Goal: Transaction & Acquisition: Subscribe to service/newsletter

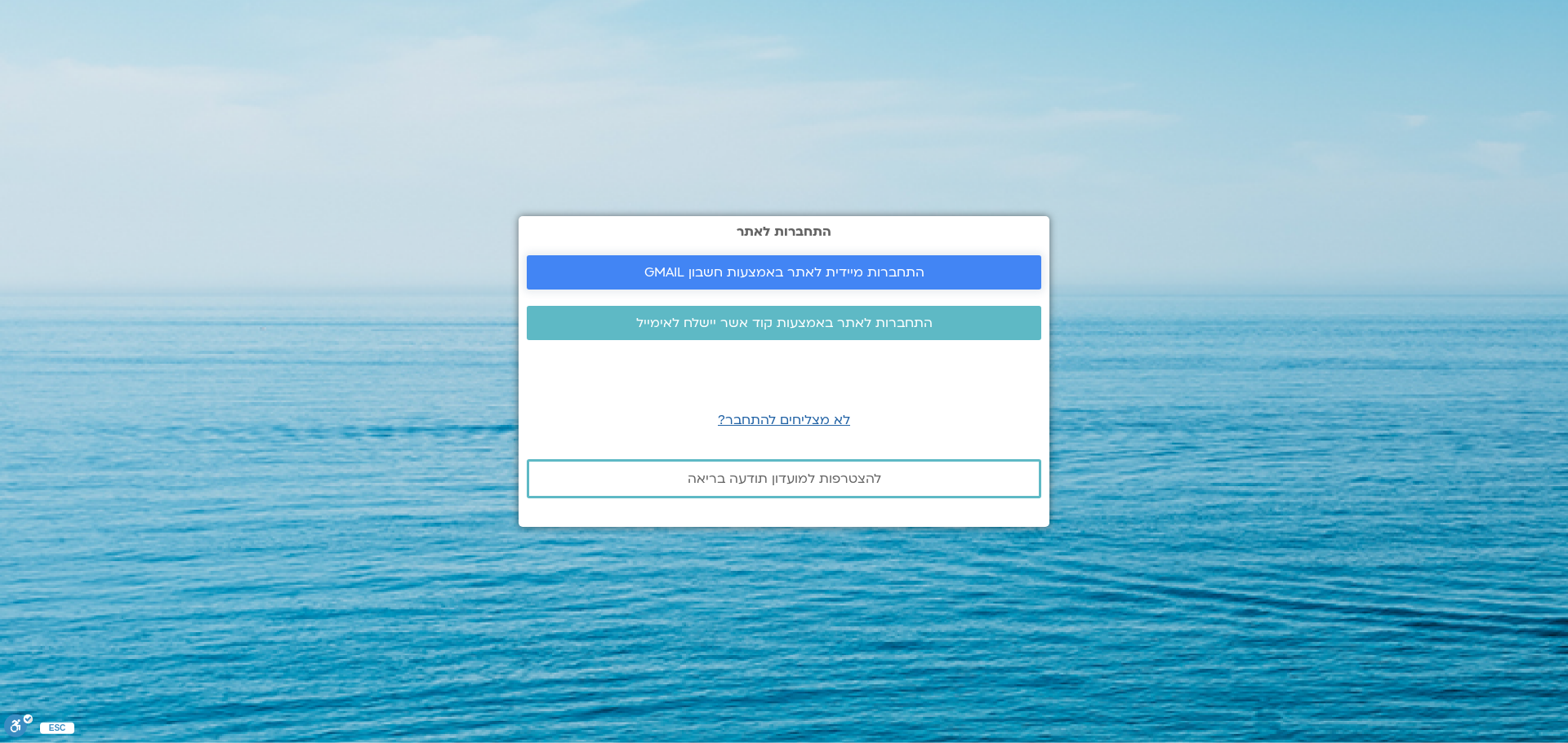
click at [789, 280] on span "התחברות מיידית לאתר באמצעות חשבון GMAIL" at bounding box center [784, 272] width 280 height 15
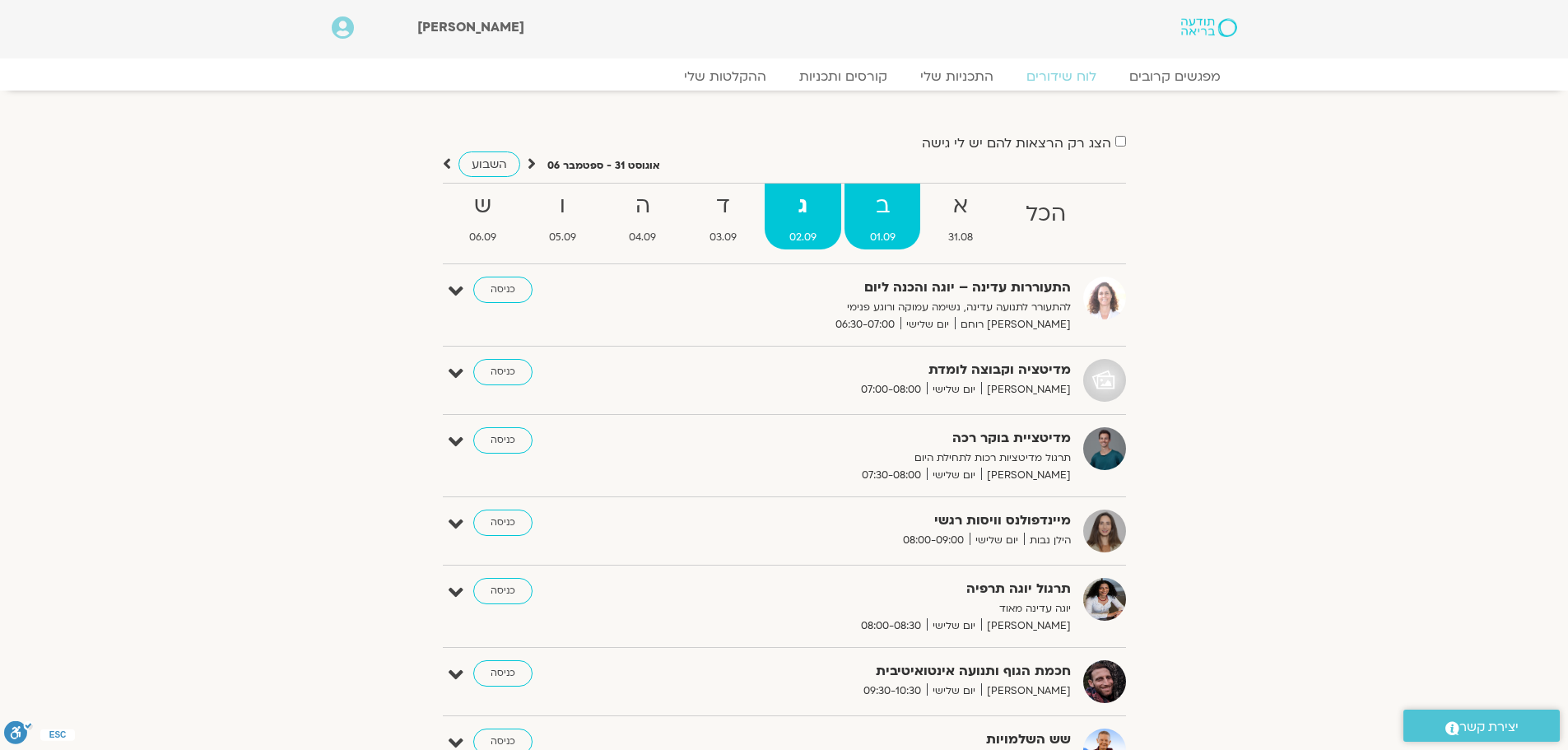
click at [867, 215] on strong "ב" at bounding box center [881, 205] width 75 height 37
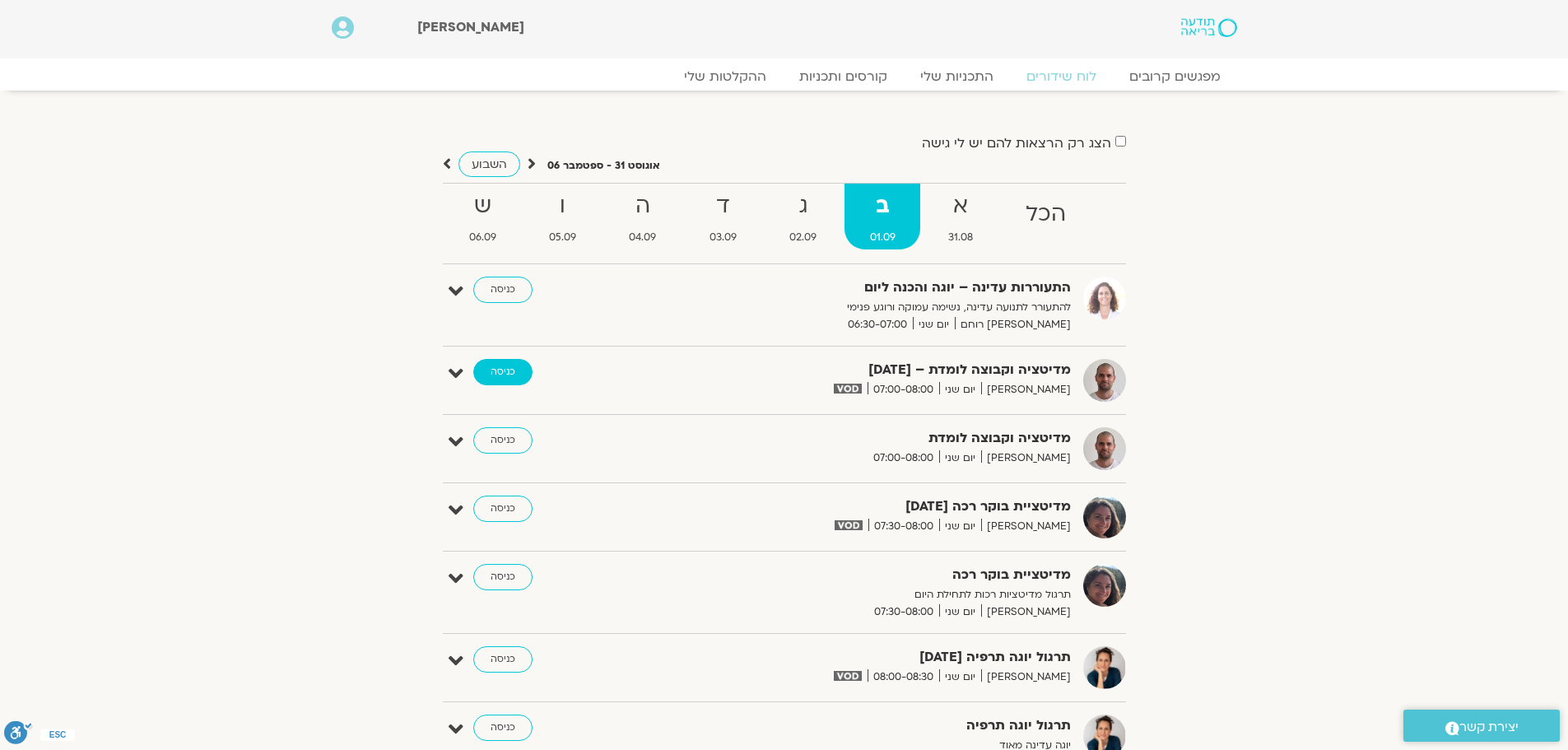
click at [509, 369] on link "כניסה" at bounding box center [502, 372] width 59 height 26
